Goal: Task Accomplishment & Management: Use online tool/utility

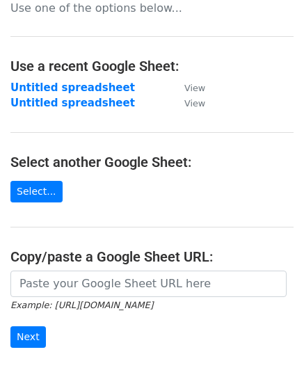
scroll to position [139, 0]
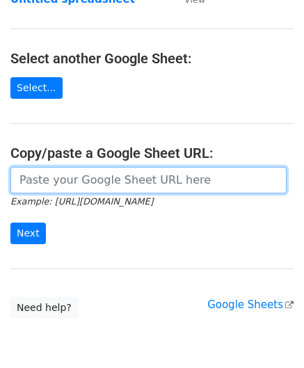
click at [64, 173] on input "url" at bounding box center [148, 180] width 276 height 26
paste input "https://docs.google.com/spreadsheets/d/1SFGF7laVz3hawhk58xy-m7Qv7bHS3qqHppN91_o…"
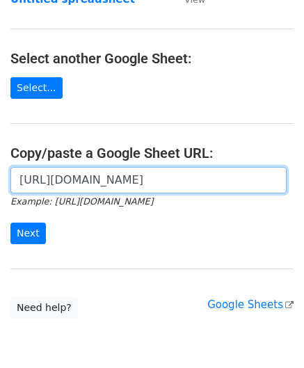
scroll to position [0, 307]
type input "https://docs.google.com/spreadsheets/d/1SFGF7laVz3hawhk58xy-m7Qv7bHS3qqHppN91_o…"
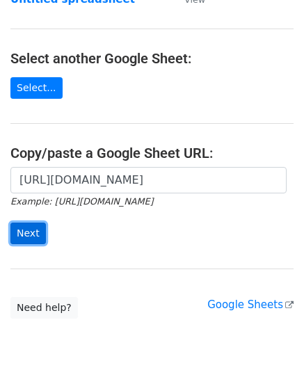
scroll to position [0, 0]
click at [29, 223] on input "Next" at bounding box center [27, 233] width 35 height 22
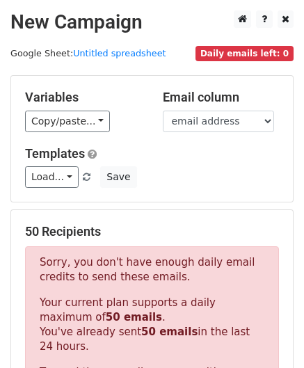
scroll to position [469, 0]
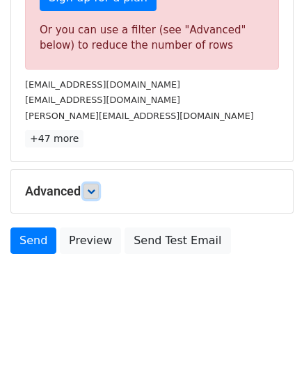
click at [94, 191] on icon at bounding box center [91, 191] width 8 height 8
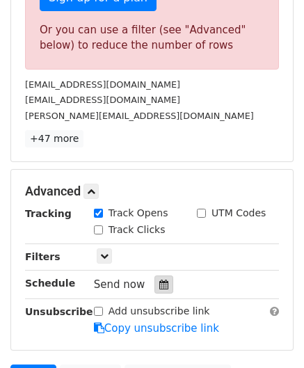
click at [159, 280] on icon at bounding box center [163, 284] width 9 height 10
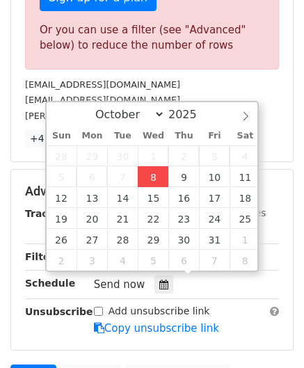
type input "[DATE] 12:00"
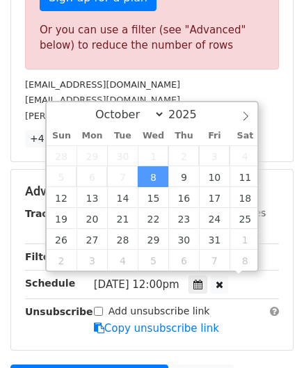
scroll to position [0, 0]
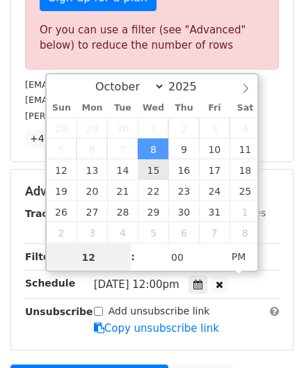
paste input "6"
type input "6"
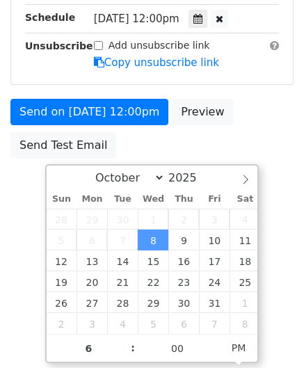
type input "[DATE] 18:00"
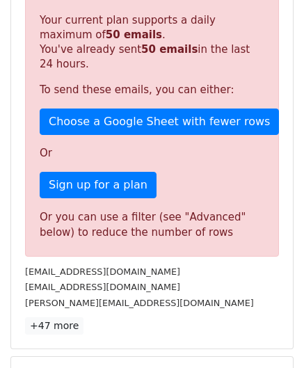
scroll to position [637, 0]
